Goal: Book appointment/travel/reservation

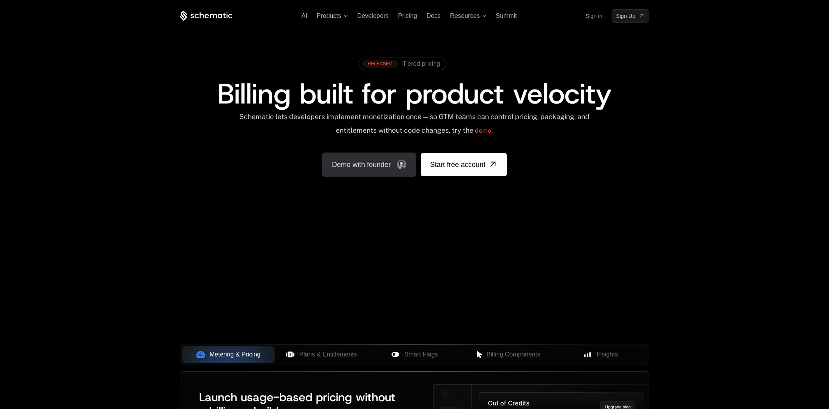
click at [407, 164] on link "Demo with founder" at bounding box center [369, 165] width 94 height 24
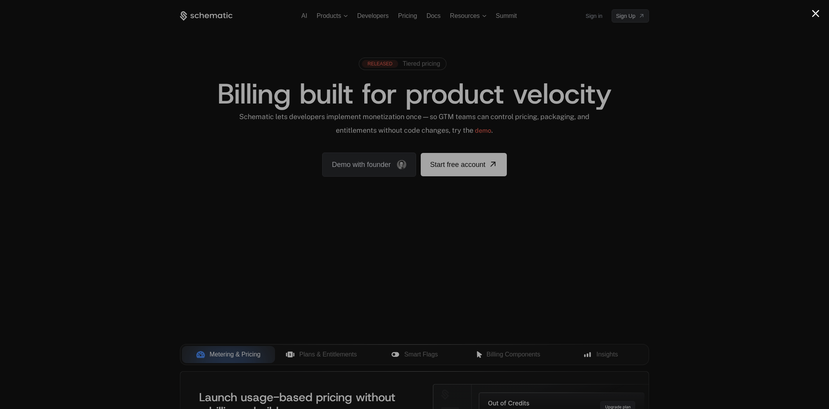
click at [650, 144] on div at bounding box center [414, 204] width 829 height 409
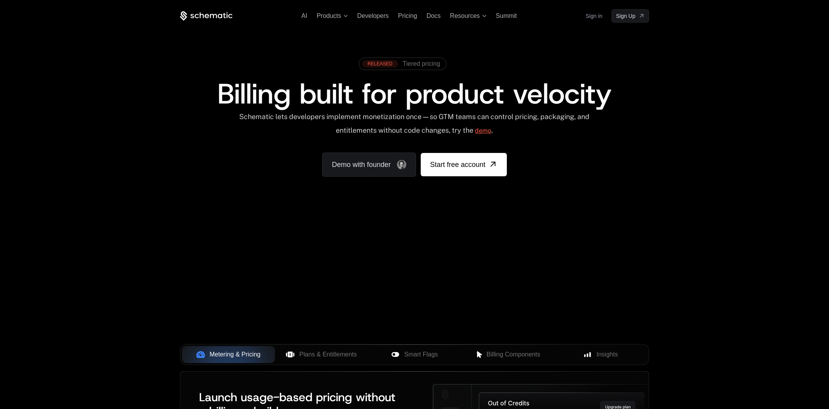
click at [488, 134] on link "demo" at bounding box center [483, 130] width 16 height 19
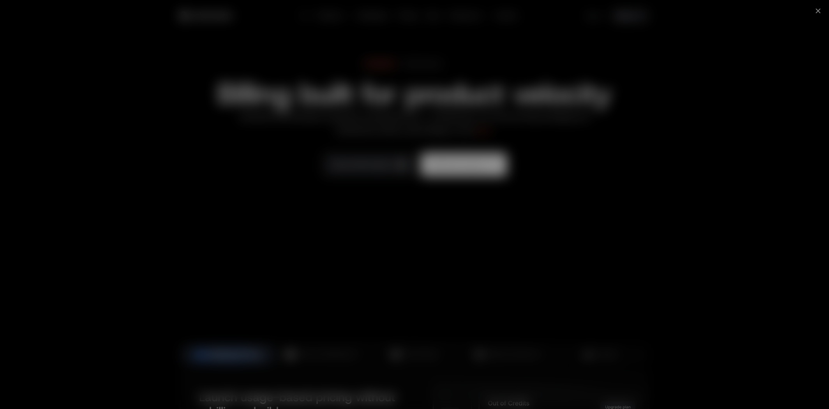
scroll to position [3, 0]
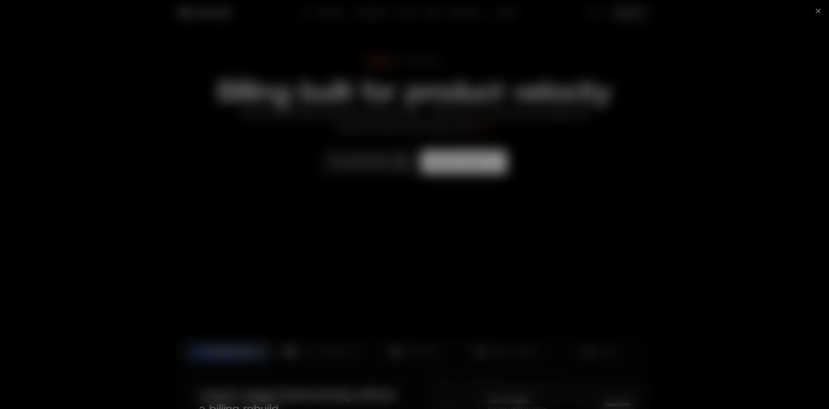
scroll to position [3, 0]
